Goal: Task Accomplishment & Management: Manage account settings

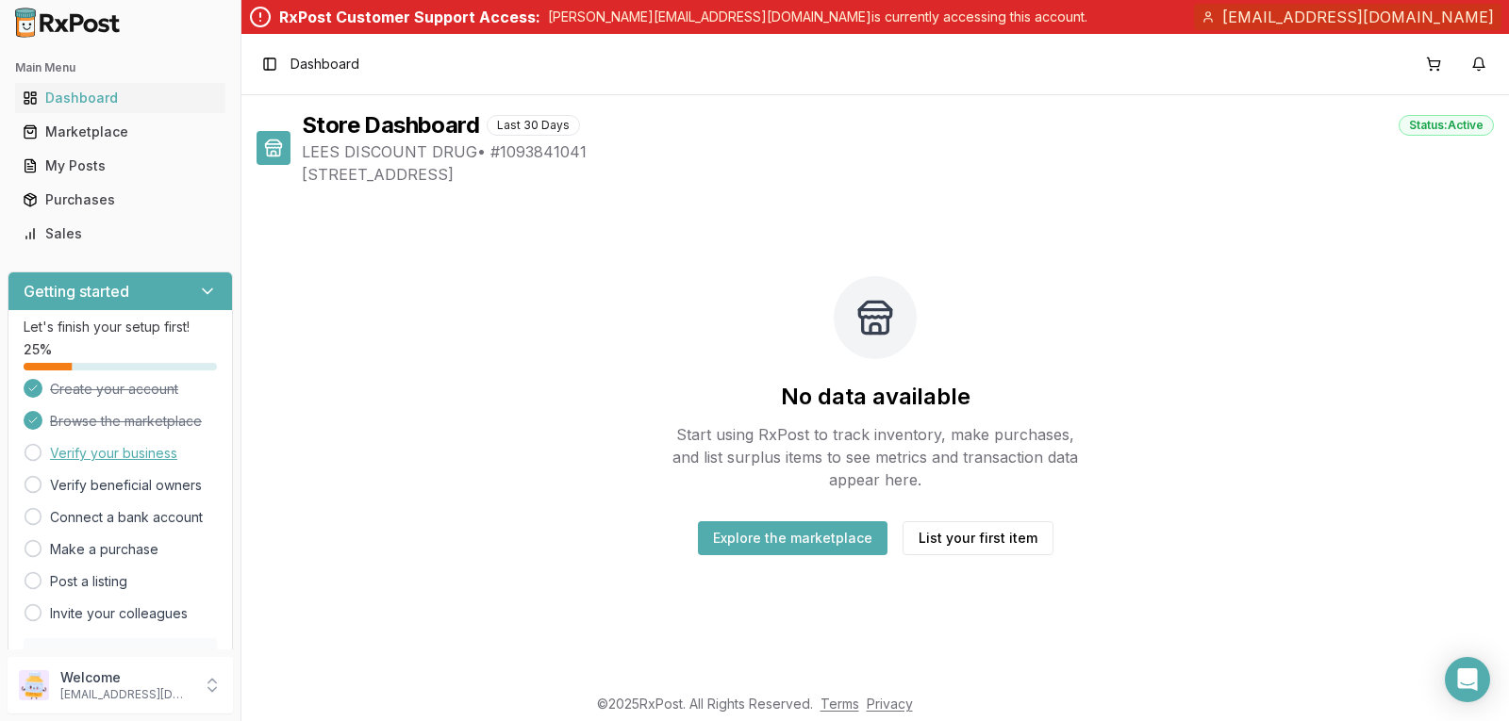
click at [88, 462] on link "Verify your business" at bounding box center [113, 453] width 127 height 19
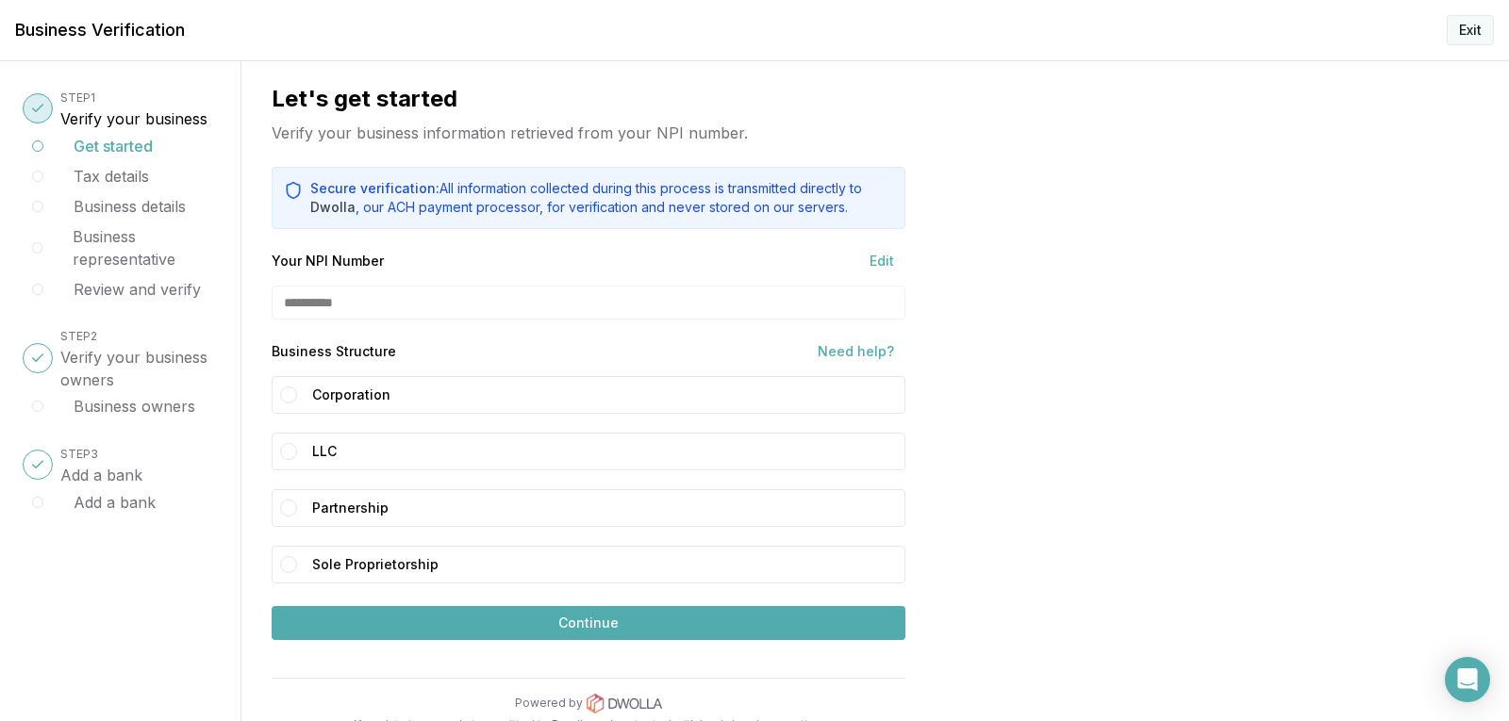
click at [1464, 27] on button "Exit" at bounding box center [1470, 30] width 47 height 30
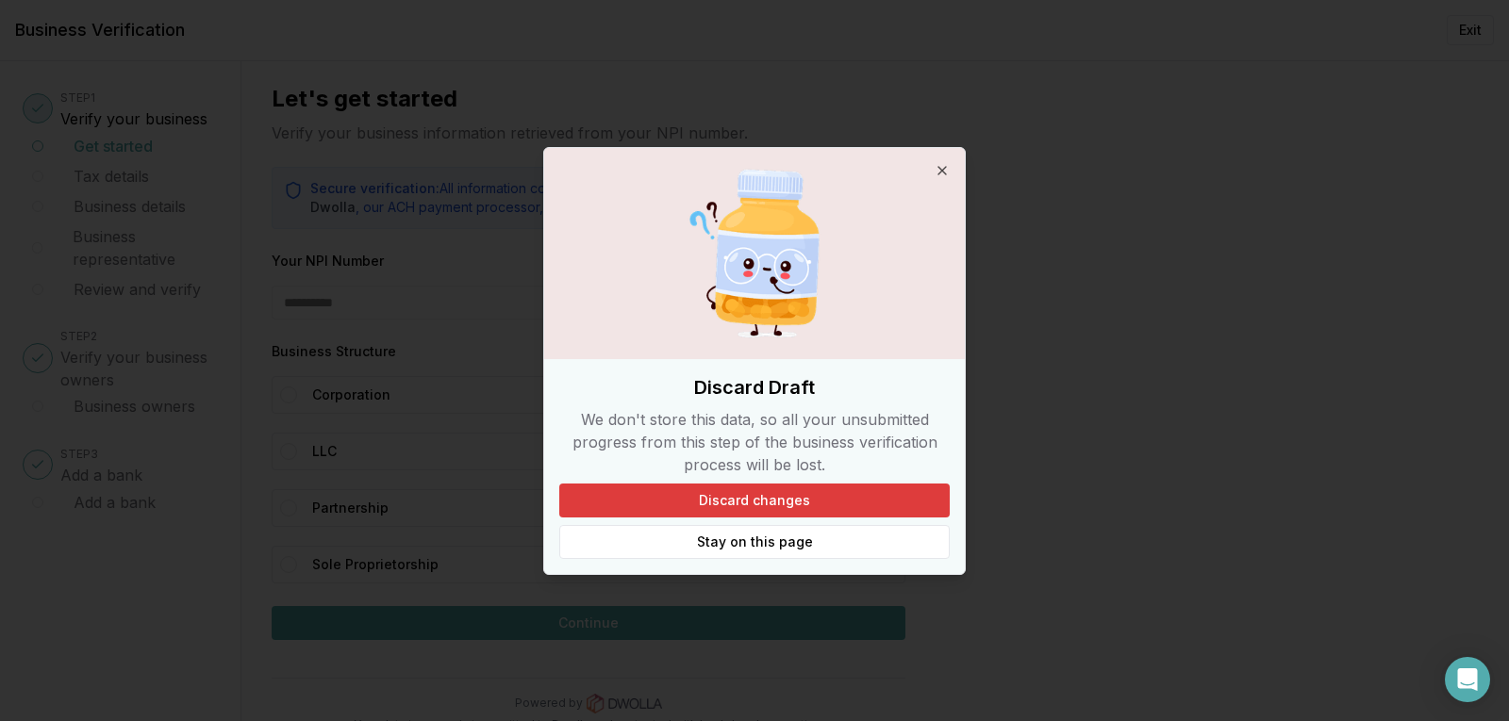
click at [780, 510] on button "Discard changes" at bounding box center [754, 501] width 390 height 34
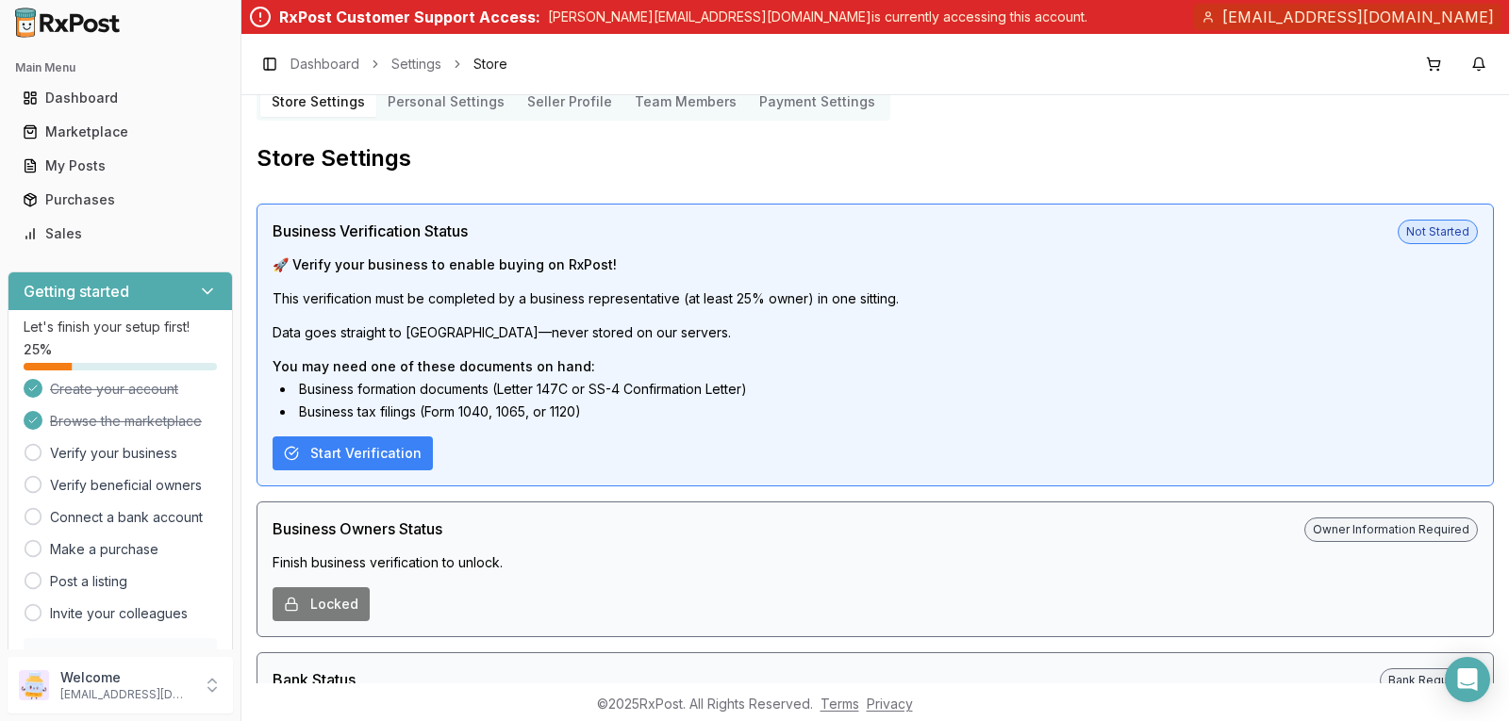
scroll to position [28, 0]
click at [119, 685] on p "Welcome" at bounding box center [125, 678] width 131 height 19
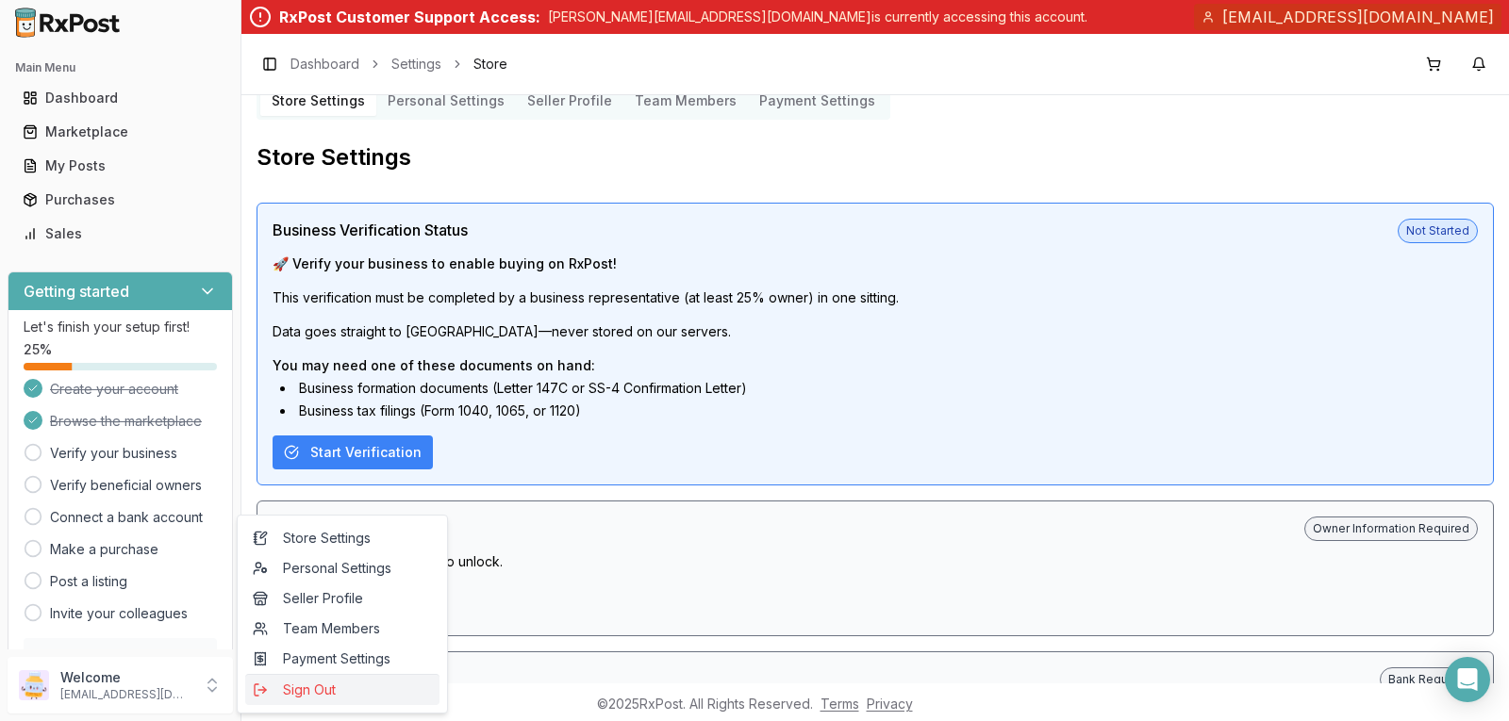
click at [306, 689] on span "Sign Out" at bounding box center [342, 690] width 179 height 19
